Goal: Complete application form

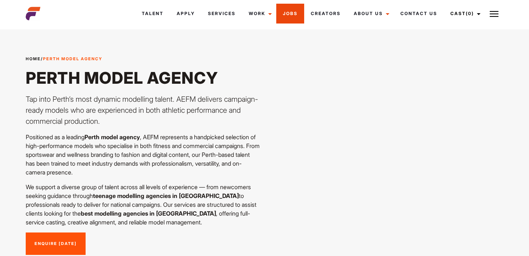
click at [287, 14] on link "Jobs" at bounding box center [290, 14] width 28 height 20
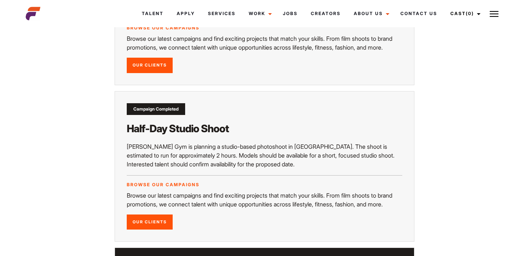
scroll to position [526, 0]
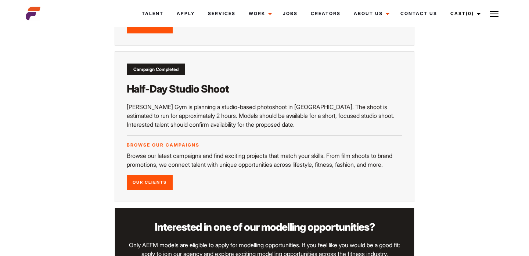
click at [278, 119] on span "Rileys Gym is planning a studio-based photoshoot in Wollongong. The shoot is es…" at bounding box center [261, 115] width 268 height 25
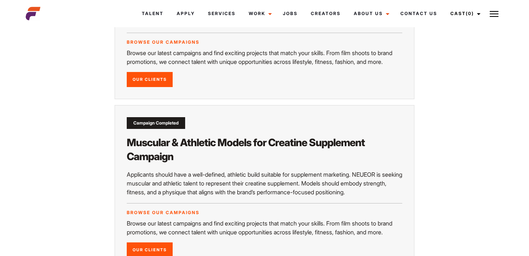
scroll to position [1136, 0]
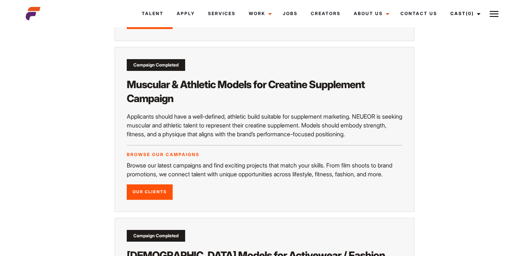
click at [286, 105] on h2 "Muscular & Athletic Models for Creatine Supplement Campaign" at bounding box center [265, 92] width 276 height 28
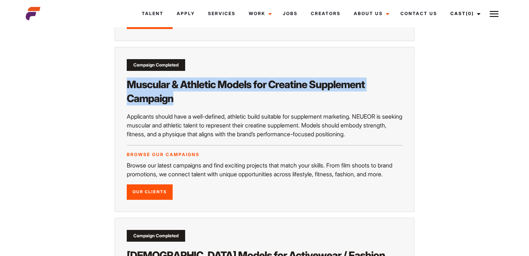
click at [286, 105] on h2 "Muscular & Athletic Models for Creatine Supplement Campaign" at bounding box center [265, 92] width 276 height 28
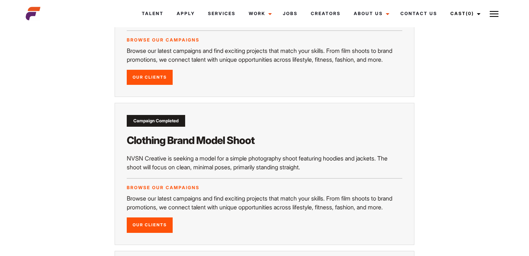
scroll to position [0, 0]
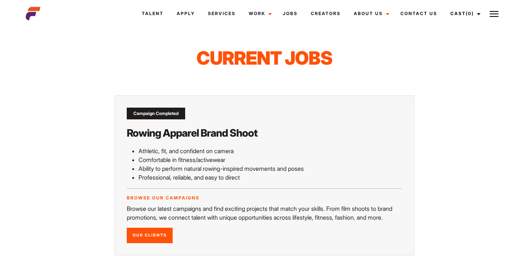
click at [284, 172] on p "Ability to perform natural rowing-inspired movements and poses" at bounding box center [271, 168] width 264 height 9
click at [258, 14] on link "Work" at bounding box center [259, 14] width 34 height 20
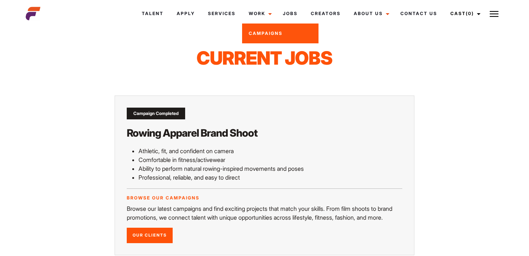
click at [258, 45] on div "Current Jobs" at bounding box center [264, 62] width 487 height 66
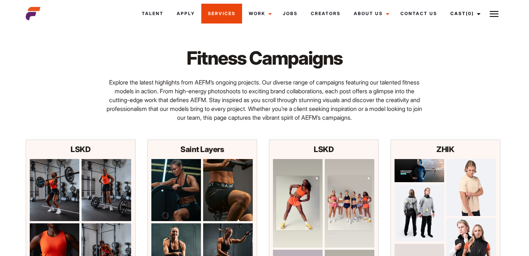
click at [237, 13] on link "Services" at bounding box center [221, 14] width 41 height 20
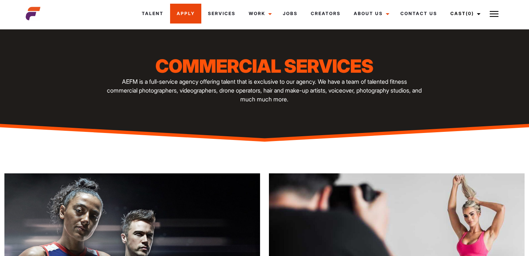
click at [194, 16] on link "Apply" at bounding box center [185, 14] width 31 height 20
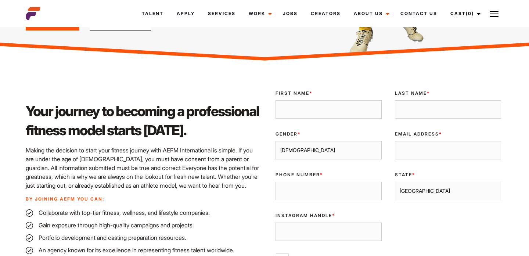
scroll to position [181, 0]
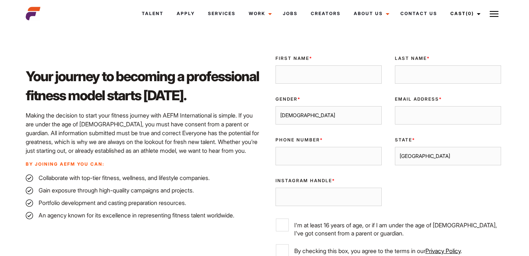
click at [430, 154] on select "Sydney Melbourne Brisbane Gold Coast Adelaide Perth Darwin Queensland Tasmania …" at bounding box center [448, 156] width 106 height 18
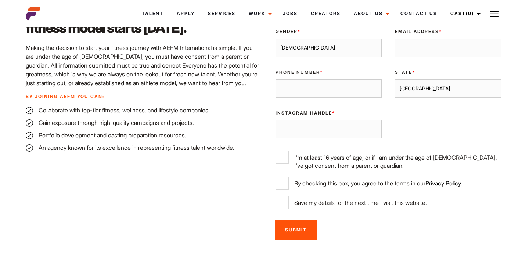
click at [337, 155] on label "I'm at least 16 years of age, or if I am under the age of 18, I've got consent …" at bounding box center [388, 160] width 225 height 19
click at [289, 155] on input "I'm at least 16 years of age, or if I am under the age of 18, I've got consent …" at bounding box center [282, 157] width 13 height 13
checkbox input "true"
click at [335, 174] on div "Of Age * I'm at least 16 years of age, or if I am under the age of 18, I've got…" at bounding box center [388, 161] width 239 height 32
click at [332, 184] on label "By checking this box, you agree to the terms in our Privacy Policy ." at bounding box center [388, 183] width 225 height 13
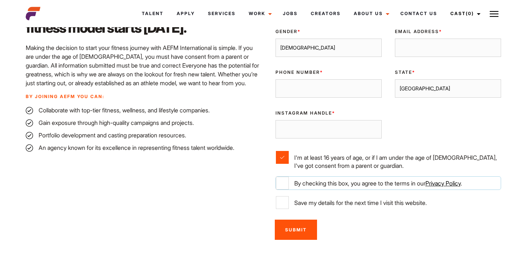
click at [289, 184] on input "By checking this box, you agree to the terms in our Privacy Policy ." at bounding box center [282, 183] width 13 height 13
checkbox input "true"
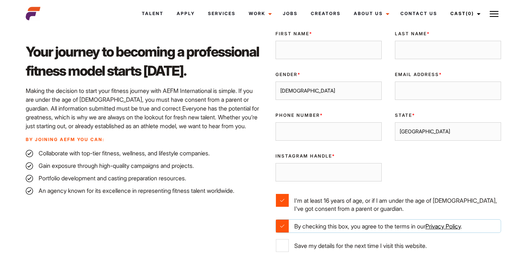
scroll to position [196, 0]
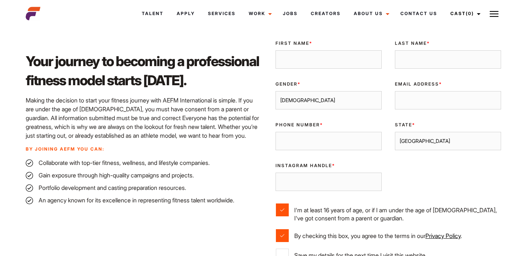
click at [331, 130] on div "Phone Number *" at bounding box center [328, 136] width 119 height 41
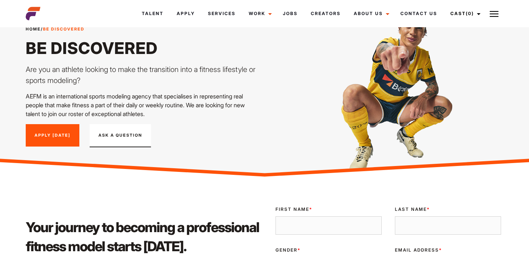
scroll to position [0, 0]
